Goal: Task Accomplishment & Management: Complete application form

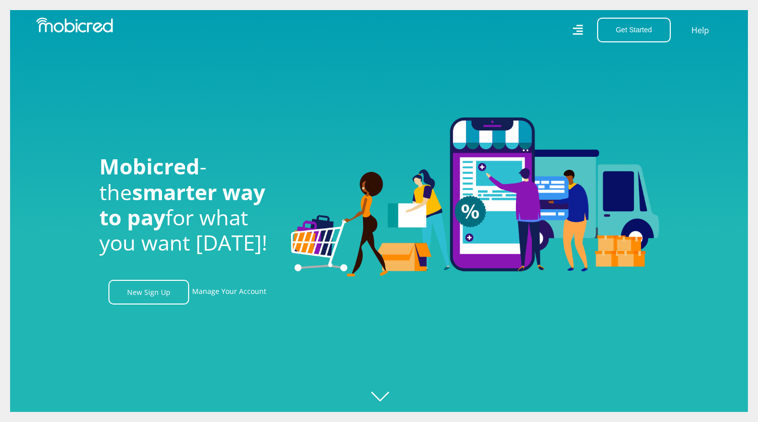
scroll to position [0, 718]
click at [578, 32] on icon at bounding box center [577, 30] width 10 height 10
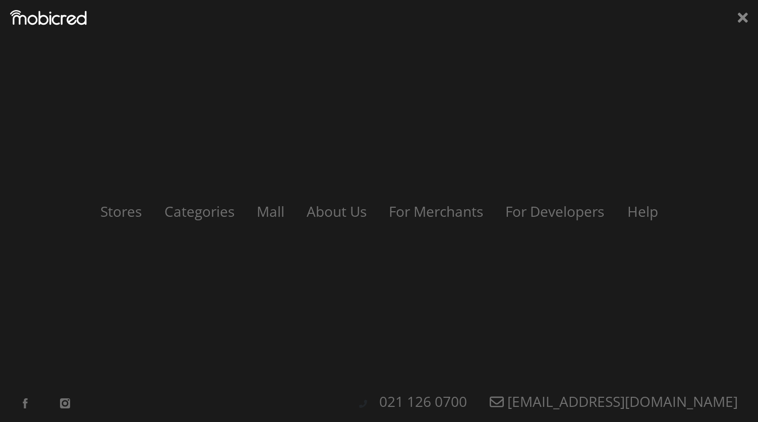
scroll to position [0, 1868]
click at [747, 15] on icon at bounding box center [743, 18] width 10 height 10
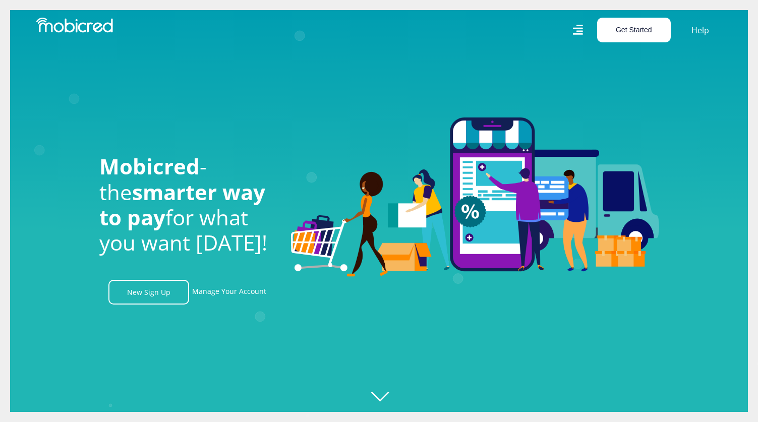
scroll to position [0, 2299]
click at [380, 396] on icon "Created with [PERSON_NAME] 2.3.0" at bounding box center [389, 211] width 758 height 422
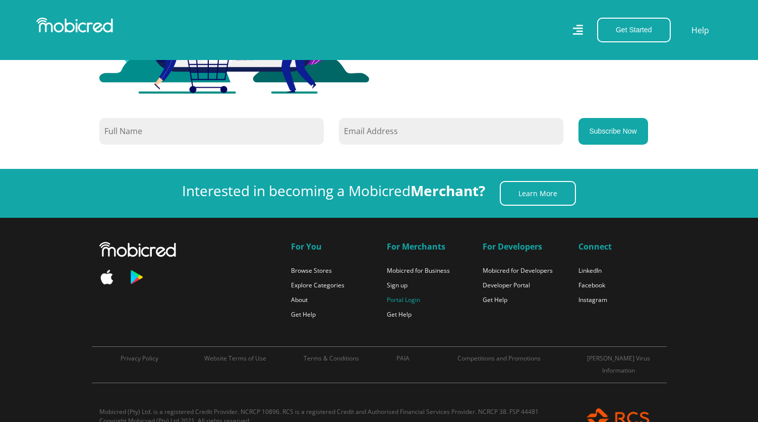
scroll to position [0, 0]
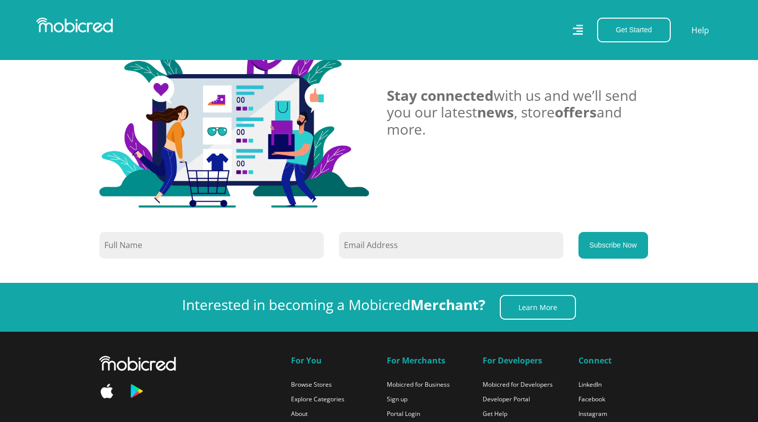
click at [576, 27] on icon at bounding box center [577, 30] width 11 height 15
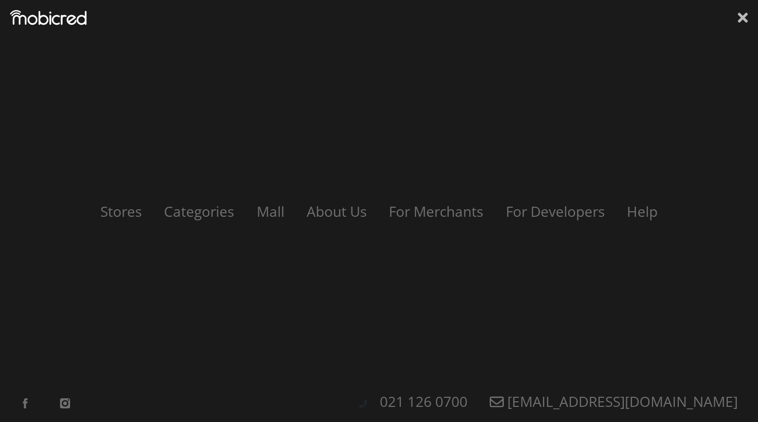
click at [743, 16] on icon at bounding box center [743, 18] width 10 height 10
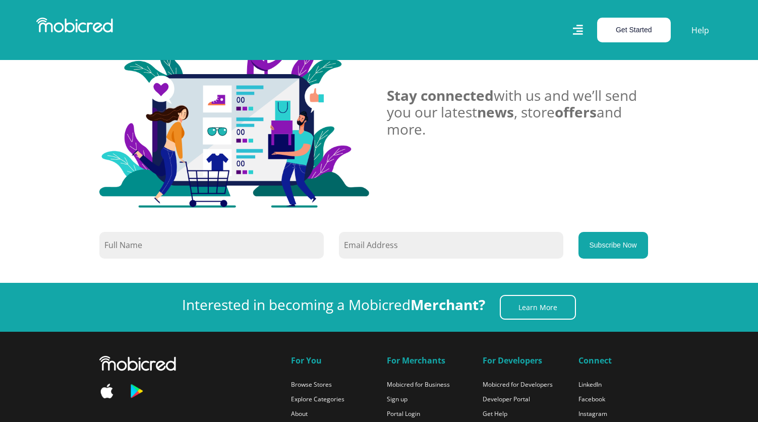
click at [634, 27] on button "Get Started" at bounding box center [634, 30] width 74 height 25
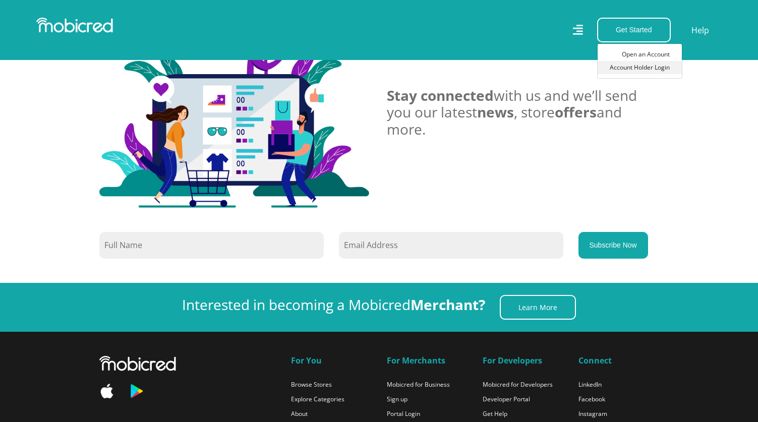
click at [645, 68] on link "Account Holder Login" at bounding box center [639, 67] width 84 height 13
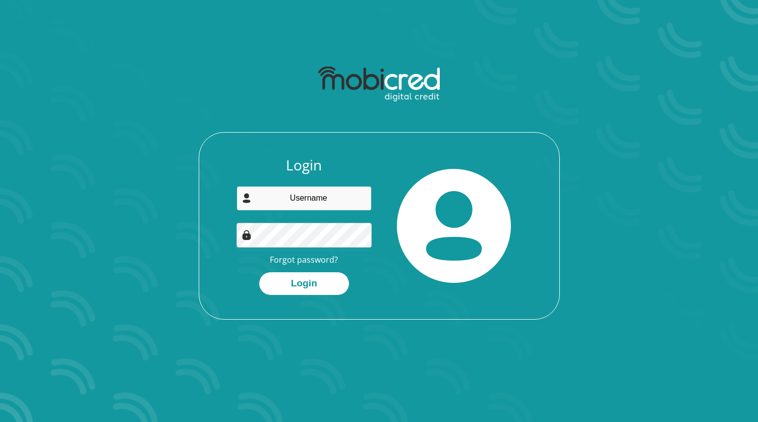
click at [359, 197] on input "email" at bounding box center [303, 198] width 135 height 25
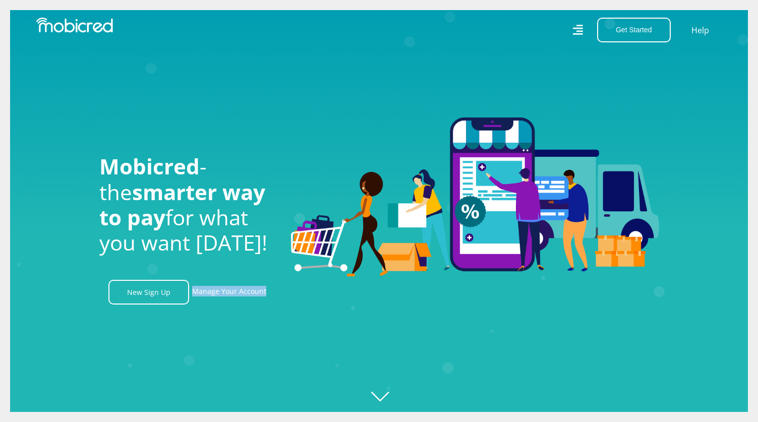
scroll to position [0, 2299]
click at [155, 295] on link "New Sign Up" at bounding box center [148, 292] width 81 height 25
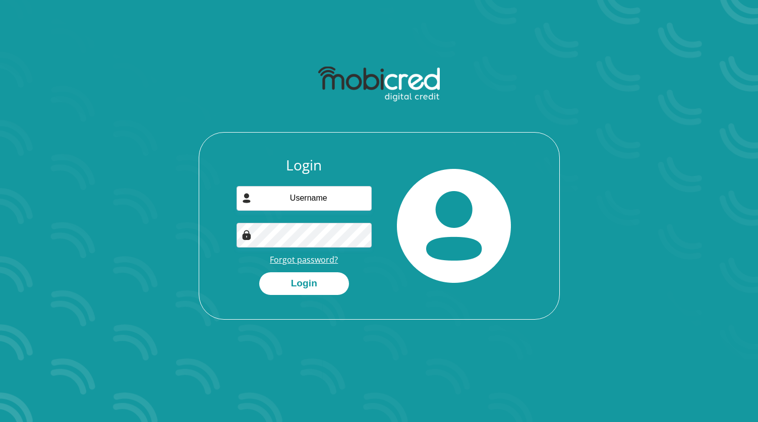
click at [294, 257] on link "Forgot password?" at bounding box center [304, 259] width 68 height 11
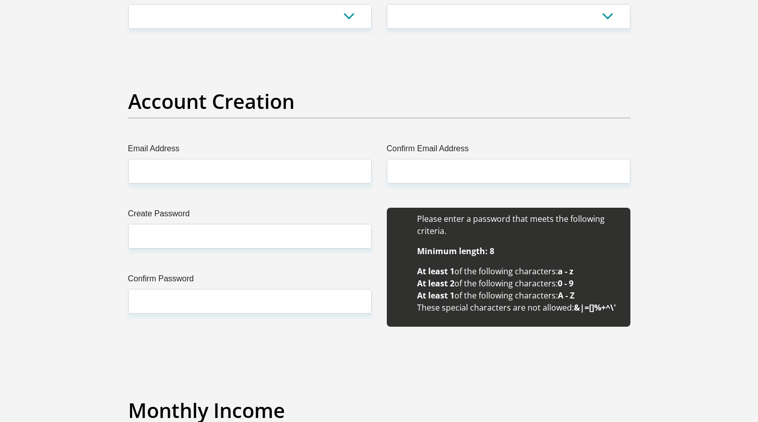
scroll to position [770, 0]
